Goal: Task Accomplishment & Management: Manage account settings

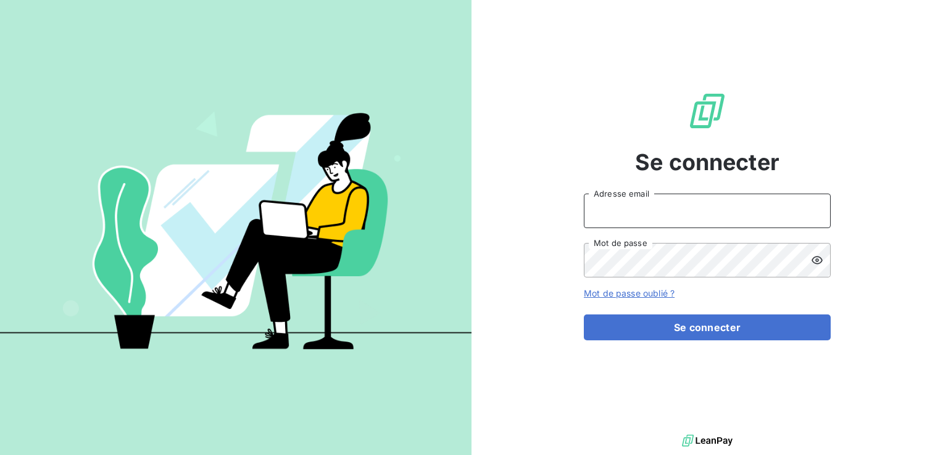
click at [674, 204] on input "Adresse email" at bounding box center [707, 211] width 247 height 35
type input "[EMAIL_ADDRESS][PERSON_NAME][DOMAIN_NAME]"
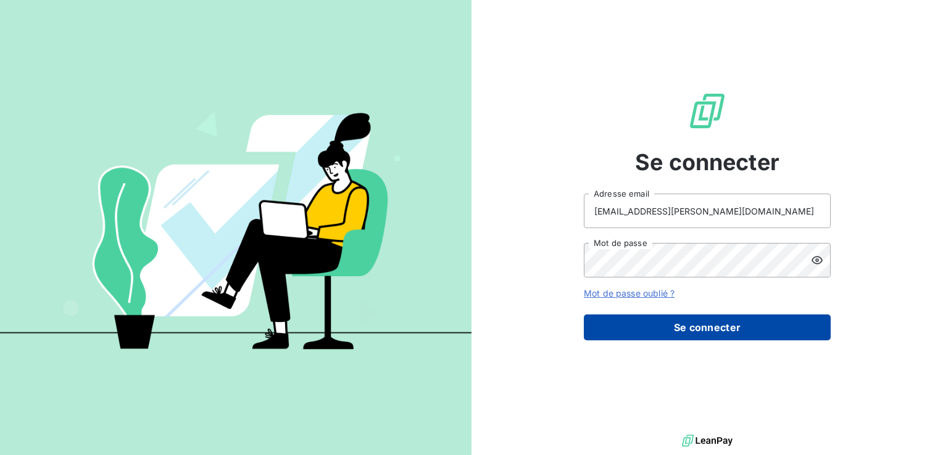
click at [690, 333] on button "Se connecter" at bounding box center [707, 328] width 247 height 26
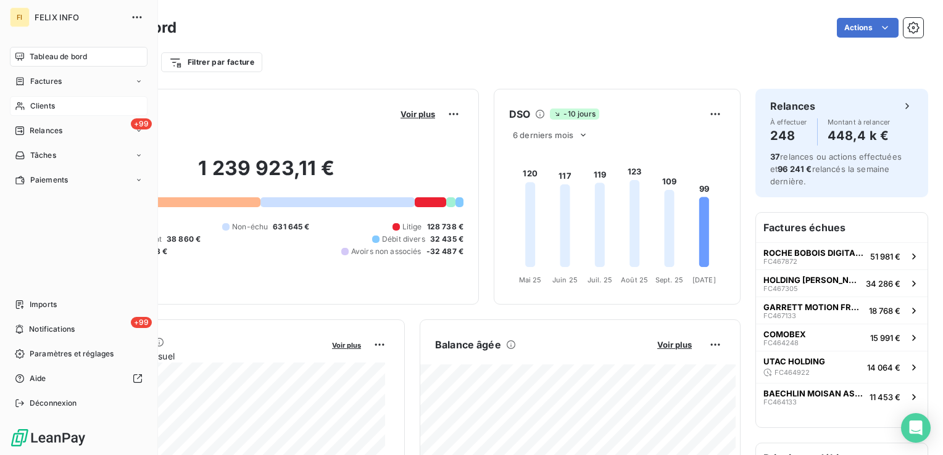
drag, startPoint x: 25, startPoint y: 106, endPoint x: 63, endPoint y: 104, distance: 37.7
click at [26, 106] on div "Clients" at bounding box center [79, 106] width 138 height 20
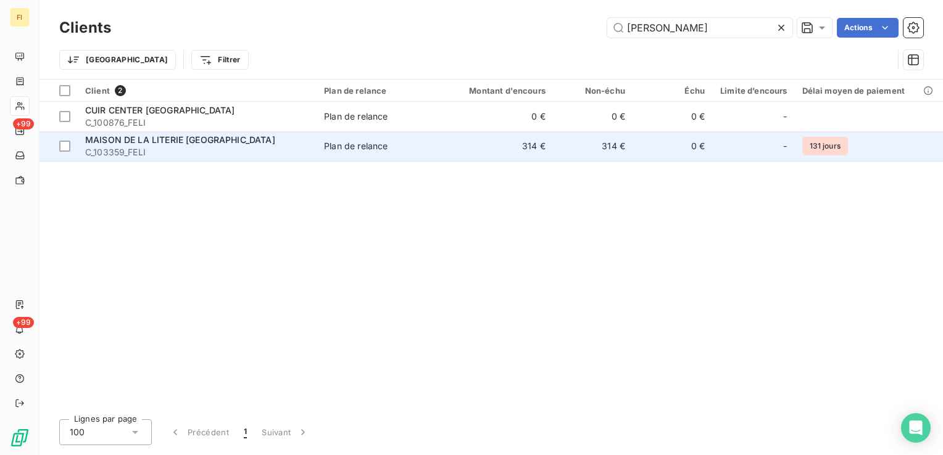
type input "[PERSON_NAME]"
click at [446, 146] on td "Plan de relance" at bounding box center [382, 146] width 130 height 30
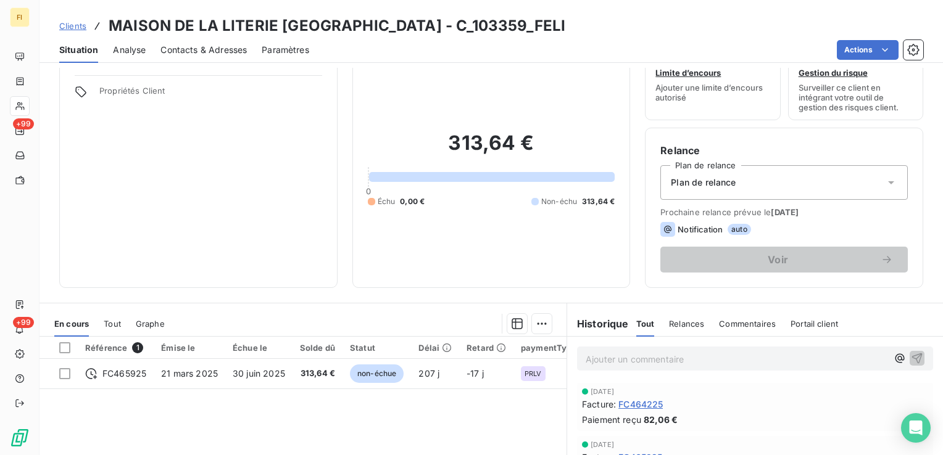
scroll to position [62, 0]
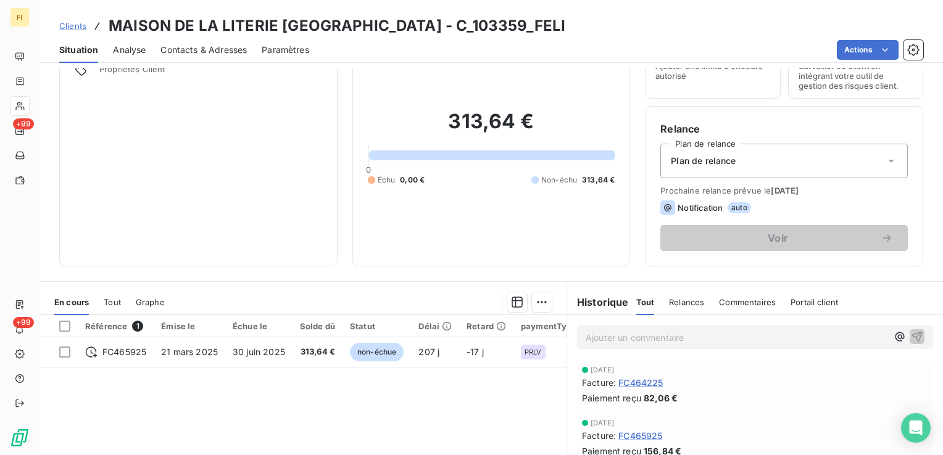
click at [80, 26] on span "Clients" at bounding box center [72, 26] width 27 height 10
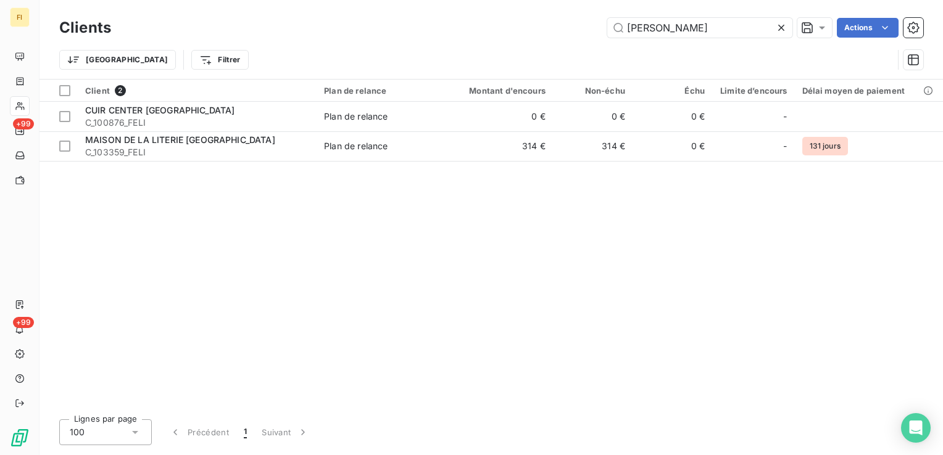
drag, startPoint x: 700, startPoint y: 33, endPoint x: 560, endPoint y: 48, distance: 141.5
click at [561, 48] on div "Clients [PERSON_NAME] Actions Trier Filtrer" at bounding box center [491, 47] width 864 height 64
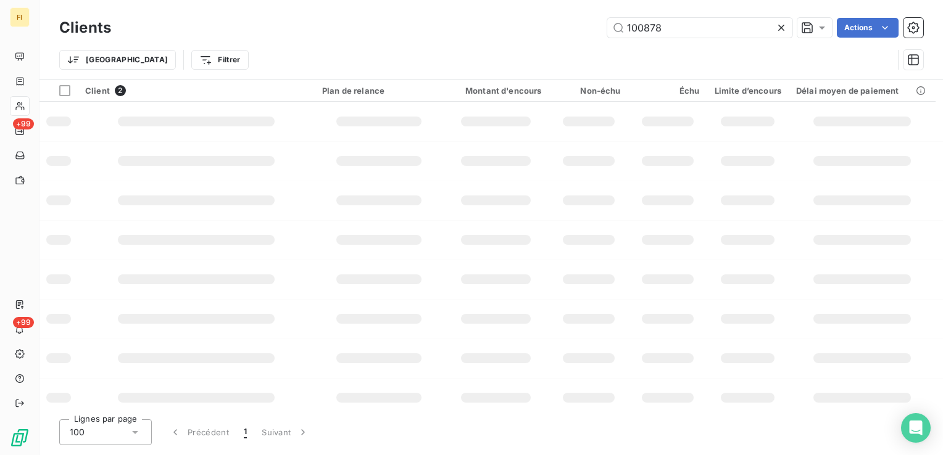
type input "100878"
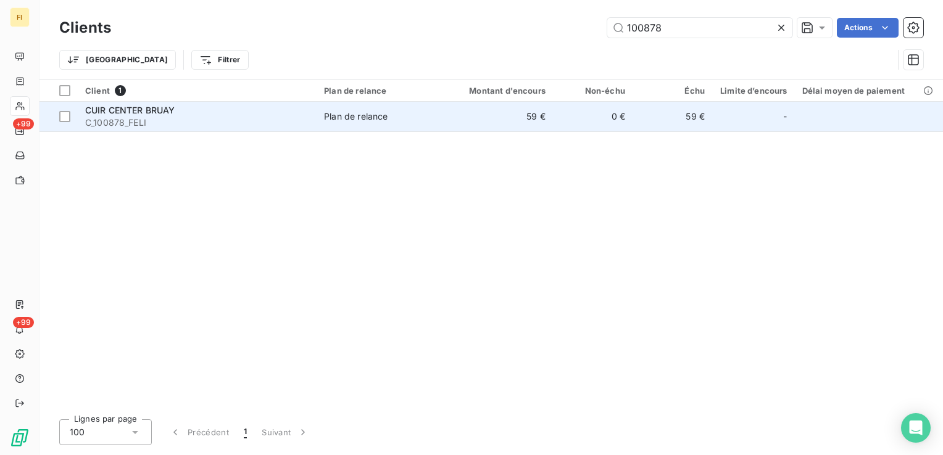
click at [511, 117] on td "59 €" at bounding box center [499, 117] width 107 height 30
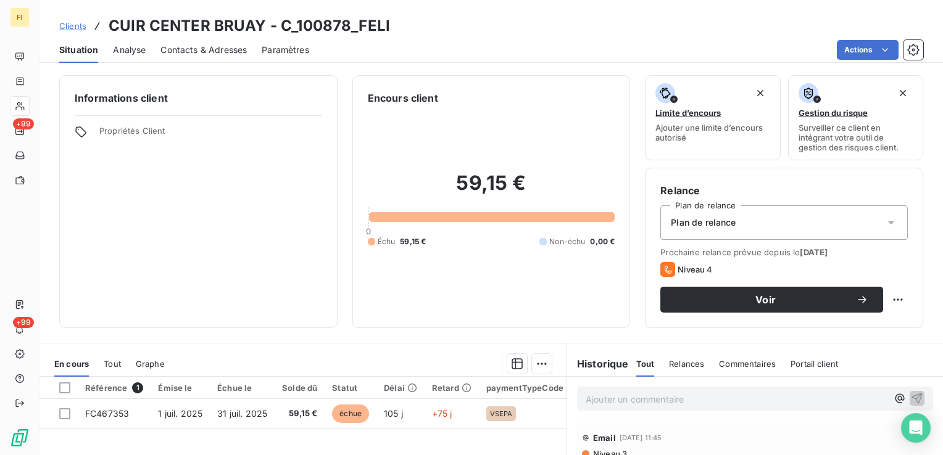
scroll to position [62, 0]
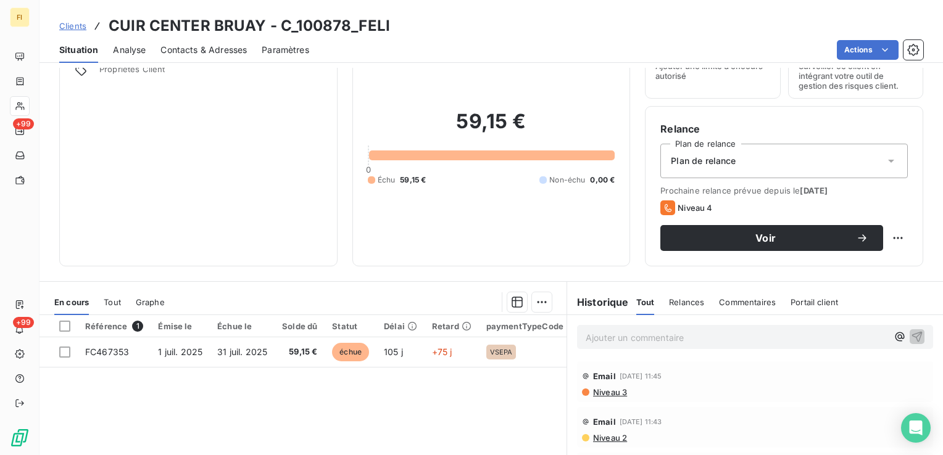
click at [79, 28] on span "Clients" at bounding box center [72, 26] width 27 height 10
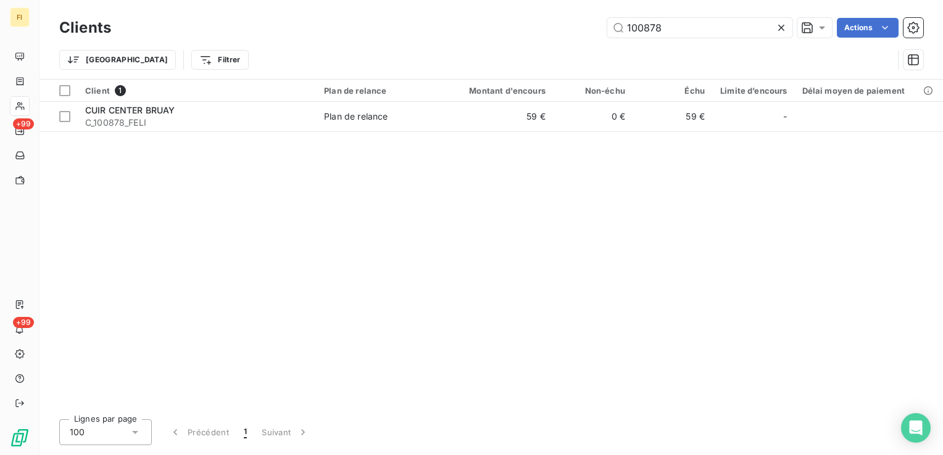
drag, startPoint x: 666, startPoint y: 26, endPoint x: 479, endPoint y: 14, distance: 187.4
click at [536, 19] on div "100878 Actions" at bounding box center [524, 28] width 797 height 20
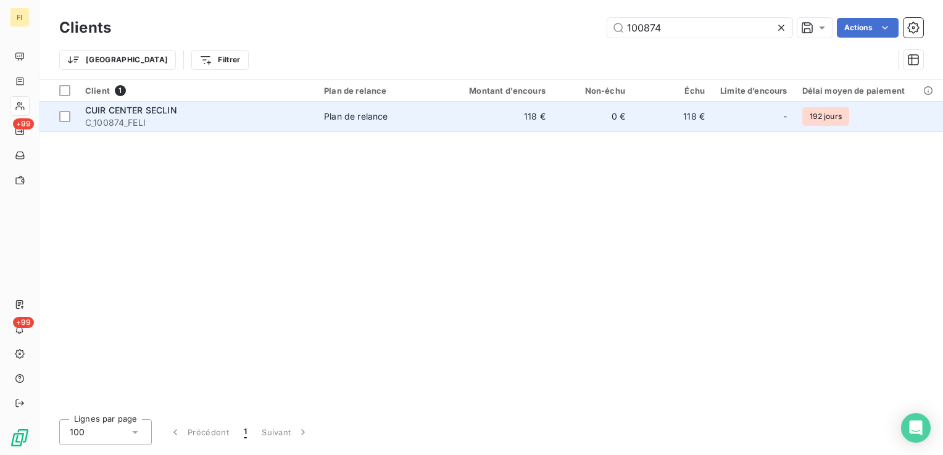
type input "100874"
click at [487, 118] on td "118 €" at bounding box center [499, 117] width 107 height 30
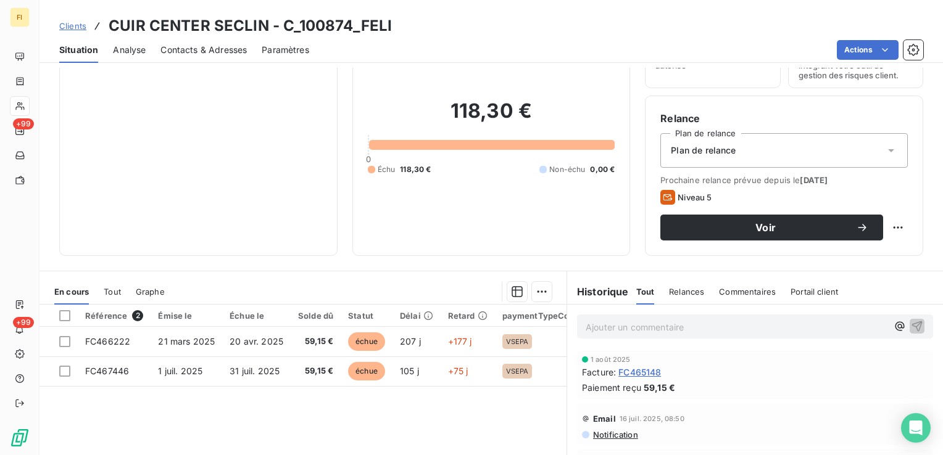
scroll to position [185, 0]
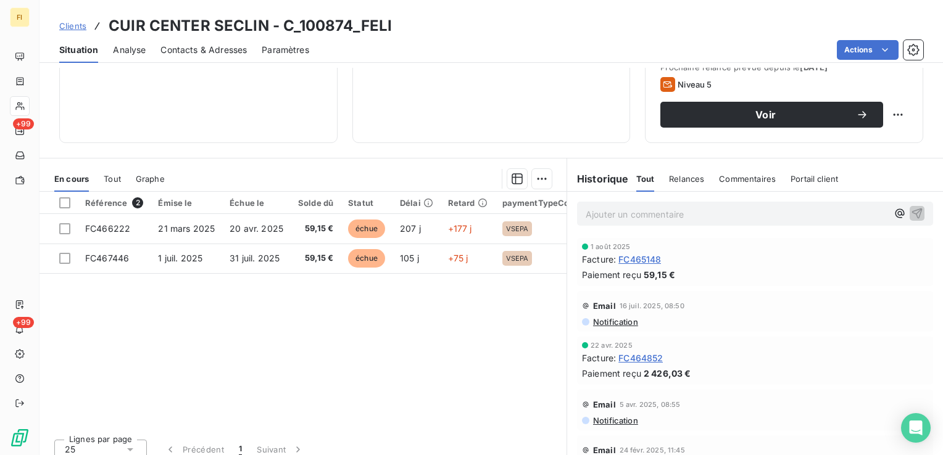
click at [77, 27] on span "Clients" at bounding box center [72, 26] width 27 height 10
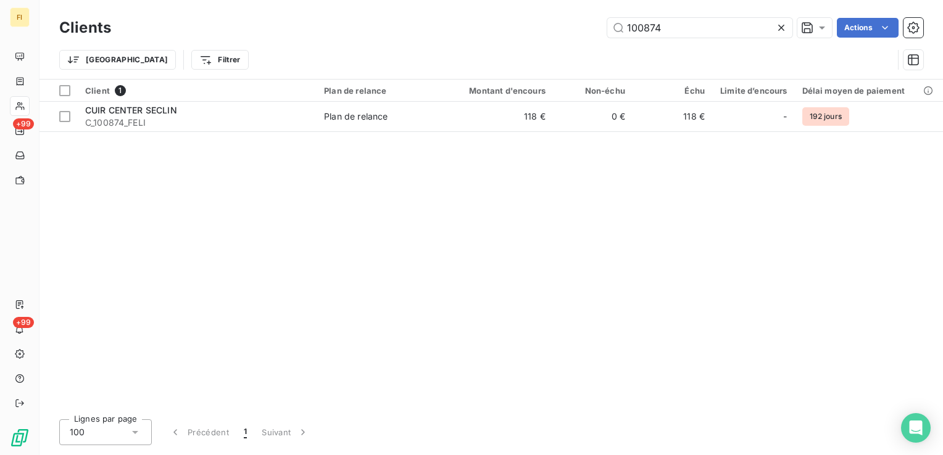
drag, startPoint x: 741, startPoint y: 30, endPoint x: 444, endPoint y: 10, distance: 296.9
click at [444, 10] on div "Clients 100874 Actions Trier Filtrer" at bounding box center [491, 39] width 904 height 79
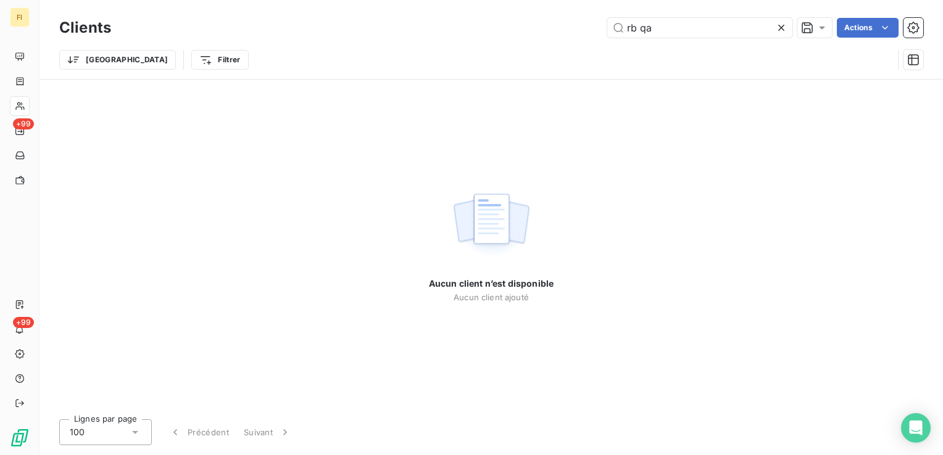
drag, startPoint x: 677, startPoint y: 25, endPoint x: 542, endPoint y: 30, distance: 135.2
click at [563, 28] on div "rb qa Actions" at bounding box center [524, 28] width 797 height 20
type input "s"
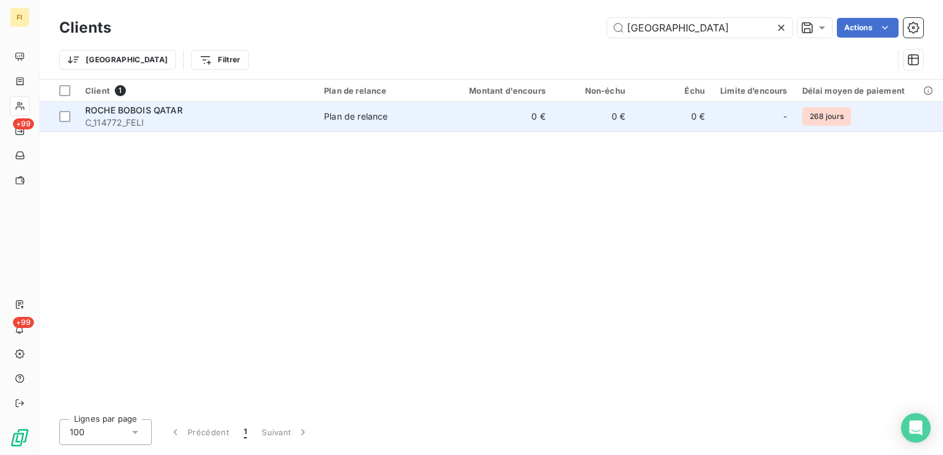
type input "[GEOGRAPHIC_DATA]"
click at [553, 115] on td "0 €" at bounding box center [499, 117] width 107 height 30
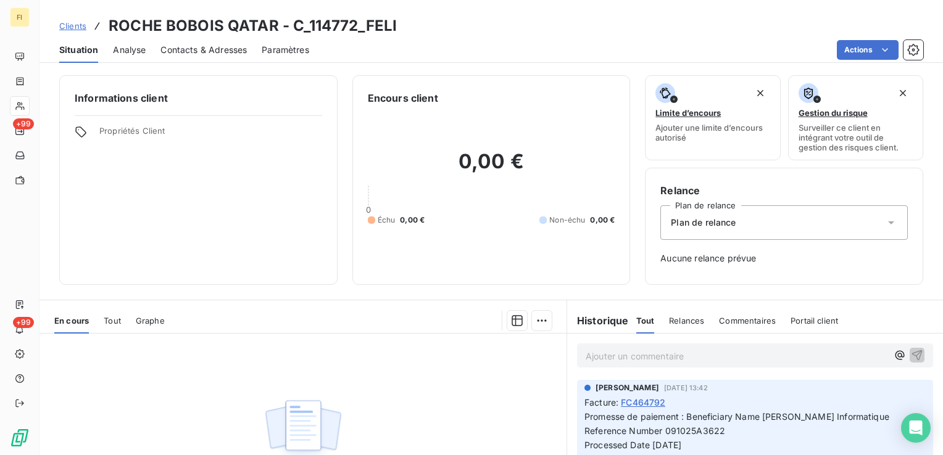
click at [113, 322] on span "Tout" at bounding box center [112, 321] width 17 height 10
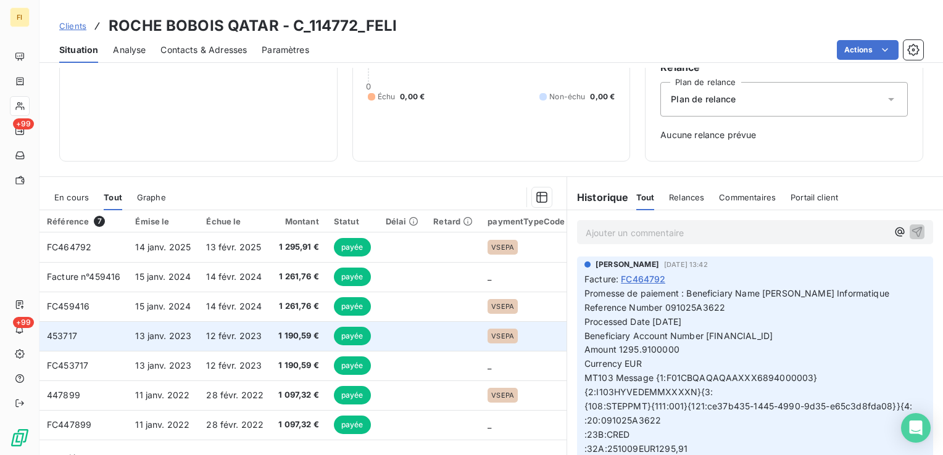
scroll to position [152, 0]
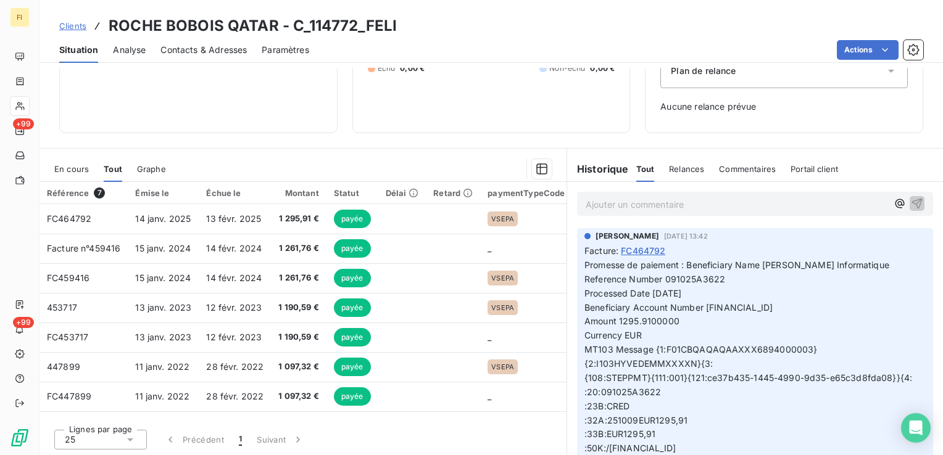
click at [78, 169] on span "En cours" at bounding box center [71, 169] width 35 height 10
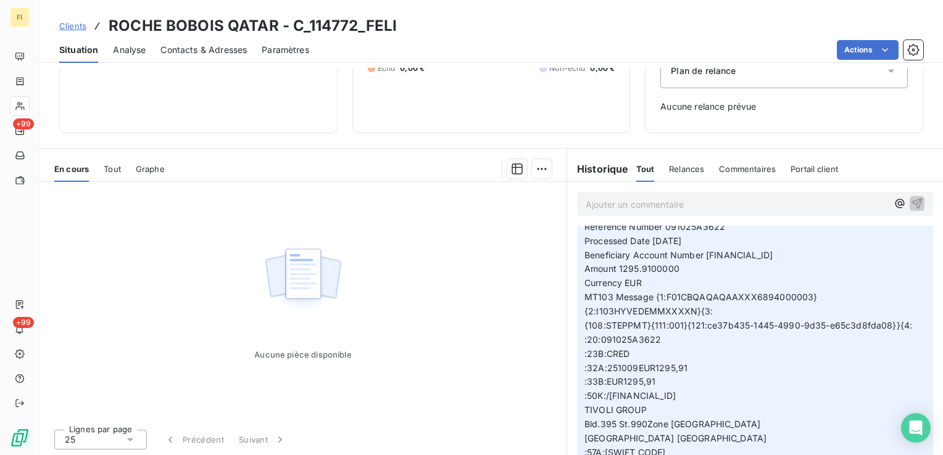
scroll to position [0, 0]
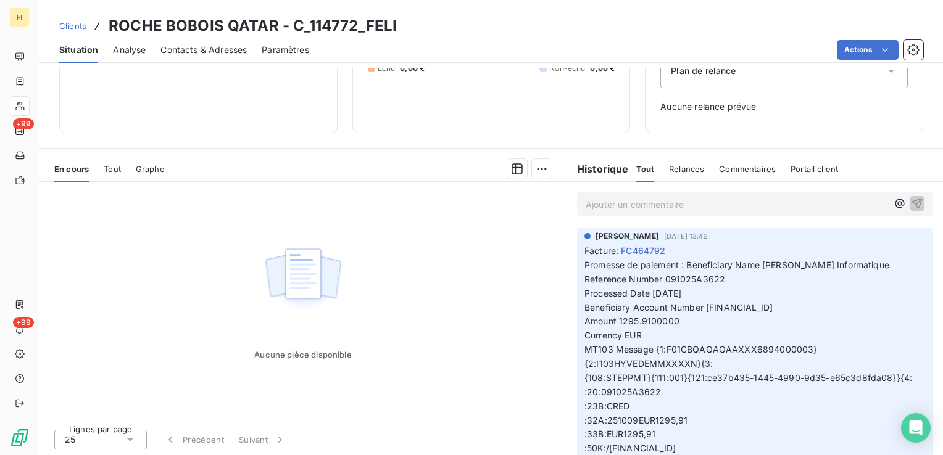
click at [80, 22] on span "Clients" at bounding box center [72, 26] width 27 height 10
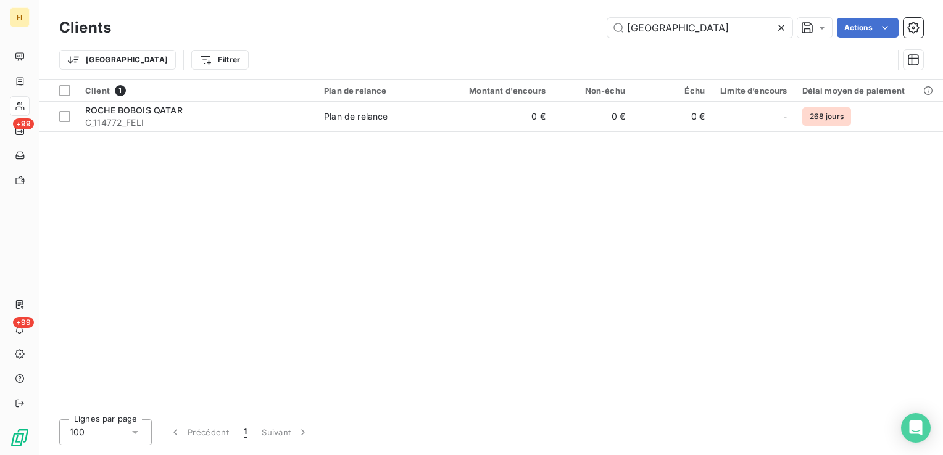
drag, startPoint x: 689, startPoint y: 30, endPoint x: 364, endPoint y: 33, distance: 324.6
click at [454, 30] on div "qatar Actions" at bounding box center [524, 28] width 797 height 20
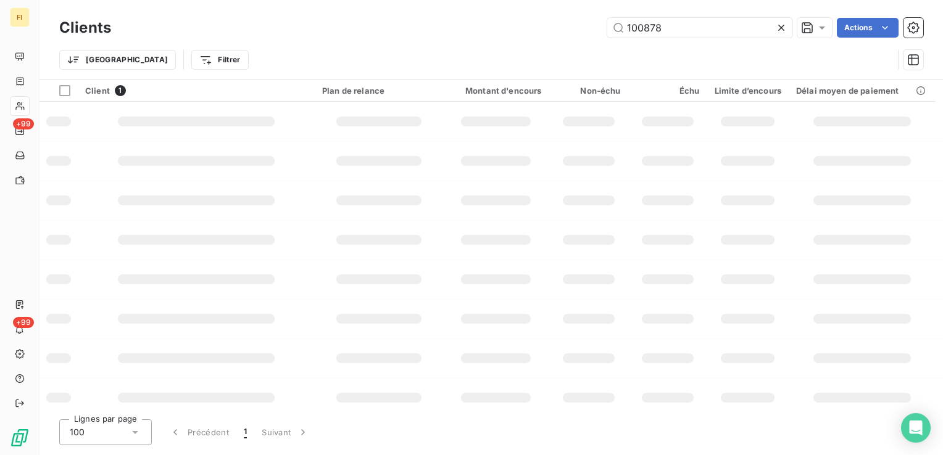
type input "100878"
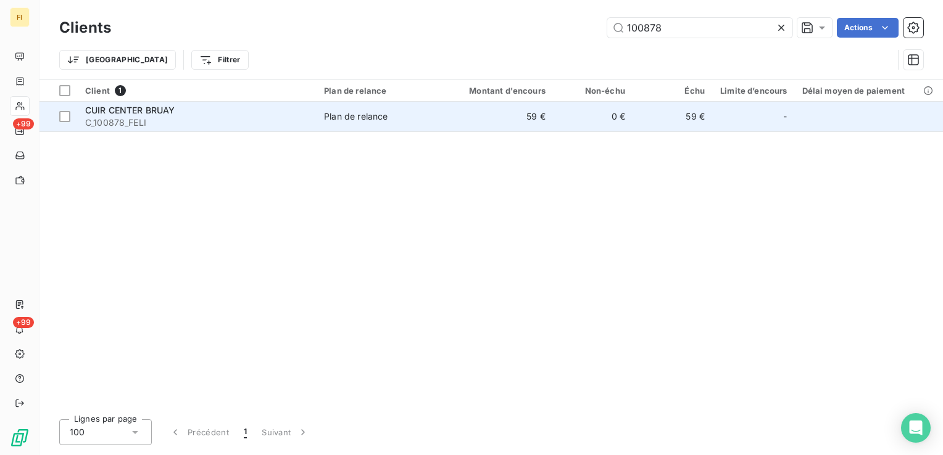
click at [143, 115] on div "CUIR CENTER BRUAY" at bounding box center [197, 110] width 224 height 12
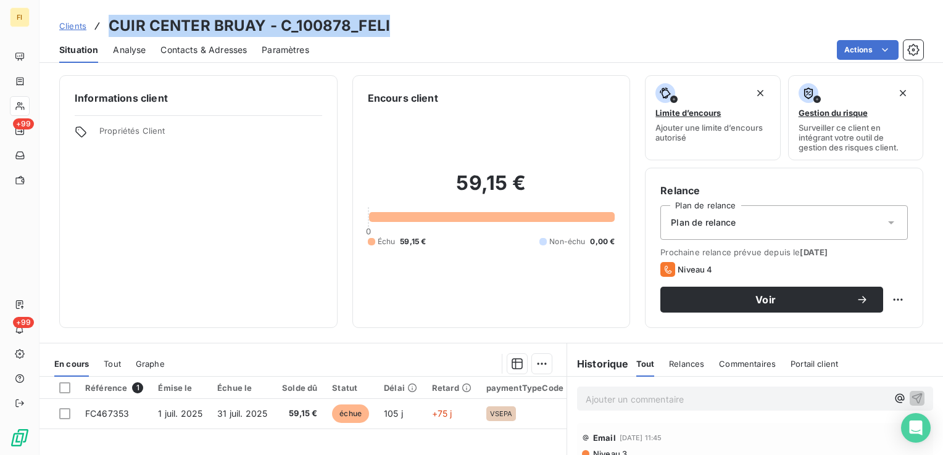
drag, startPoint x: 388, startPoint y: 24, endPoint x: 110, endPoint y: 28, distance: 277.1
click at [110, 28] on div "Clients CUIR CENTER BRUAY - C_100878_FELI" at bounding box center [491, 26] width 904 height 22
copy h3 "CUIR CENTER BRUAY - C_100878_FELI"
click at [67, 26] on span "Clients" at bounding box center [72, 26] width 27 height 10
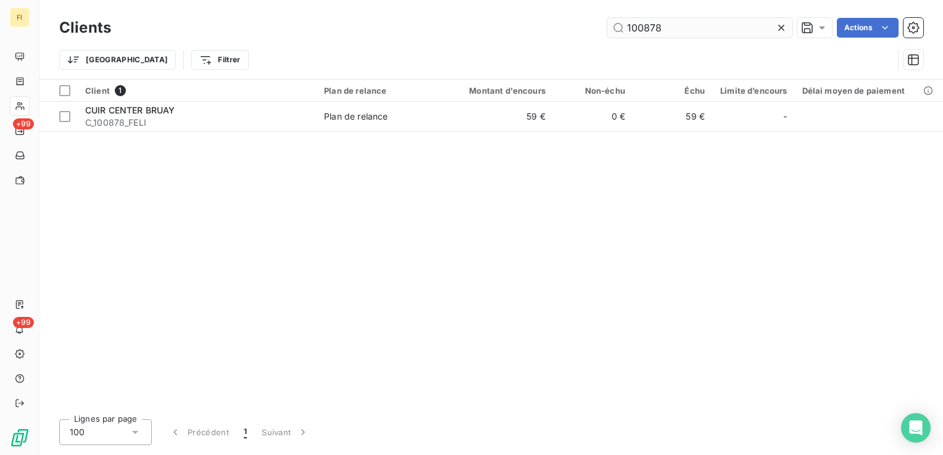
click at [708, 32] on input "100878" at bounding box center [699, 28] width 185 height 20
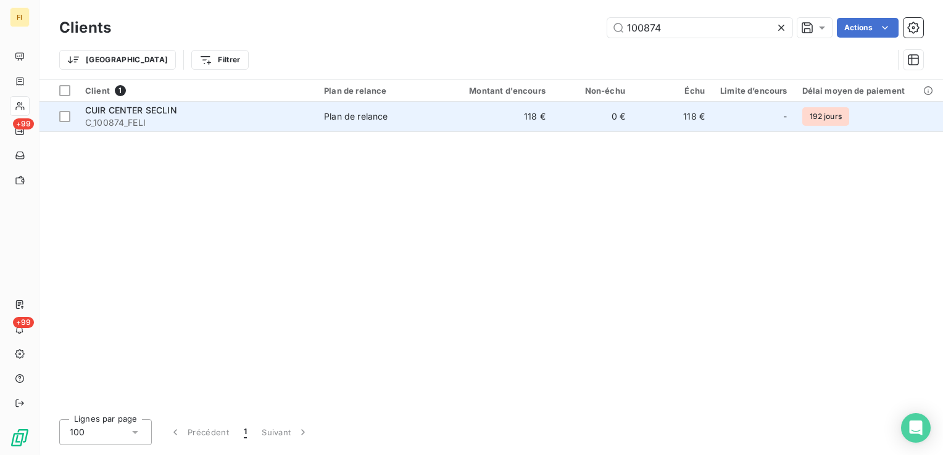
type input "100874"
click at [633, 123] on td "0 €" at bounding box center [593, 117] width 80 height 30
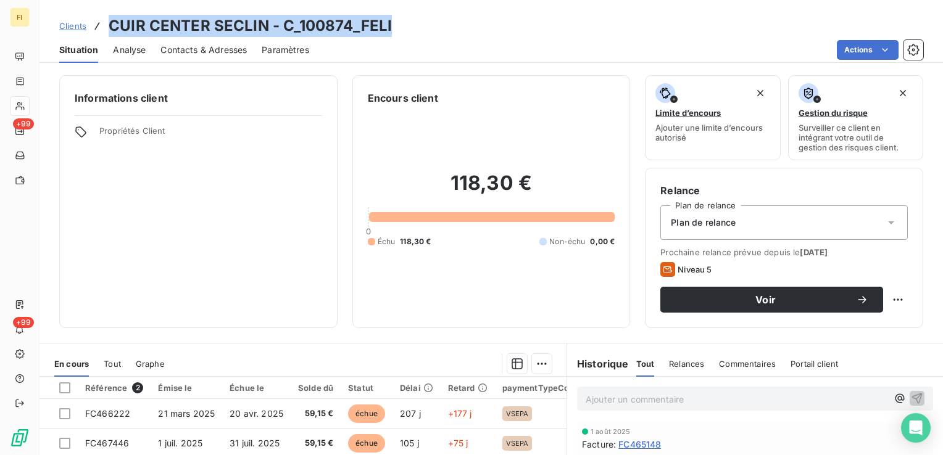
drag, startPoint x: 390, startPoint y: 28, endPoint x: 112, endPoint y: 26, distance: 278.3
click at [112, 26] on div "Clients CUIR CENTER SECLIN - C_100874_FELI" at bounding box center [491, 26] width 904 height 22
copy h3 "CUIR CENTER SECLIN - C_100874_FELI"
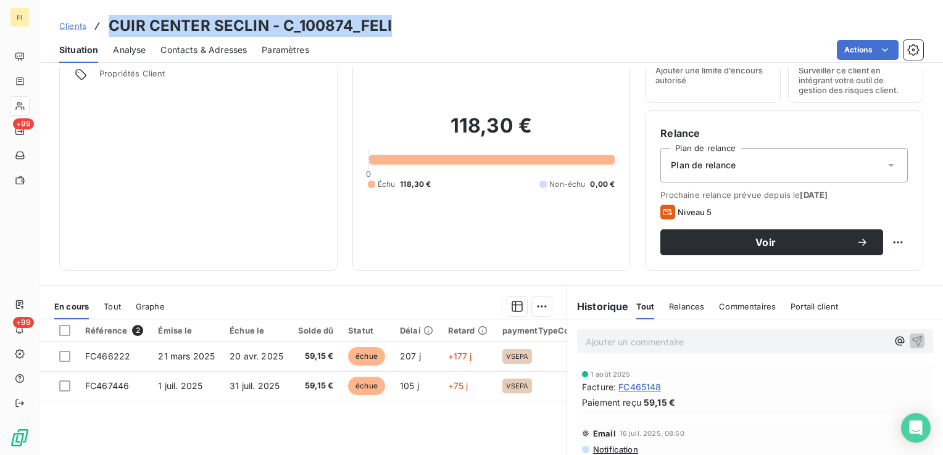
scroll to position [123, 0]
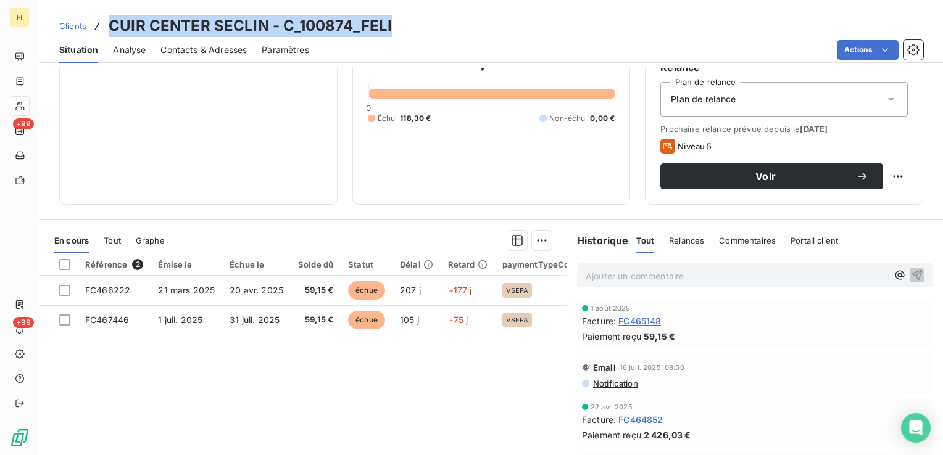
click at [78, 23] on span "Clients" at bounding box center [72, 26] width 27 height 10
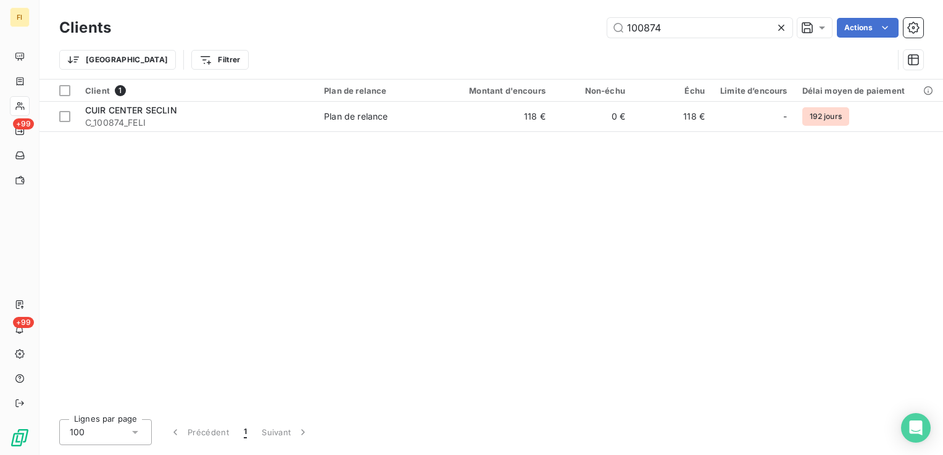
drag, startPoint x: 696, startPoint y: 23, endPoint x: 268, endPoint y: 28, distance: 428.3
click at [391, 23] on div "100874 Actions" at bounding box center [524, 28] width 797 height 20
type input "[GEOGRAPHIC_DATA]"
